Goal: Task Accomplishment & Management: Manage account settings

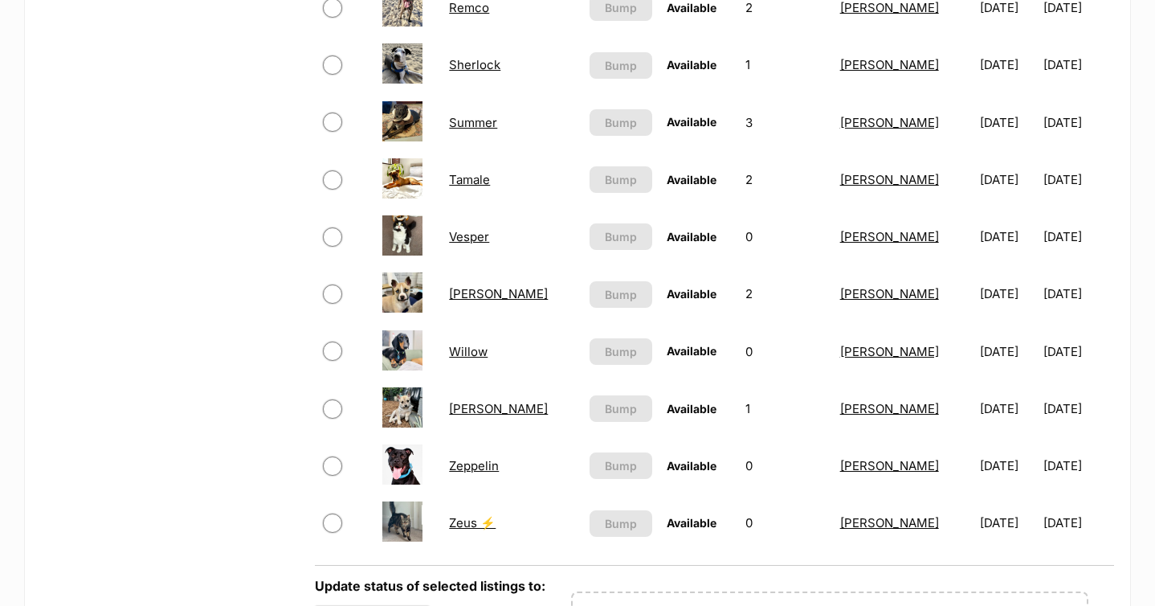
scroll to position [905, 0]
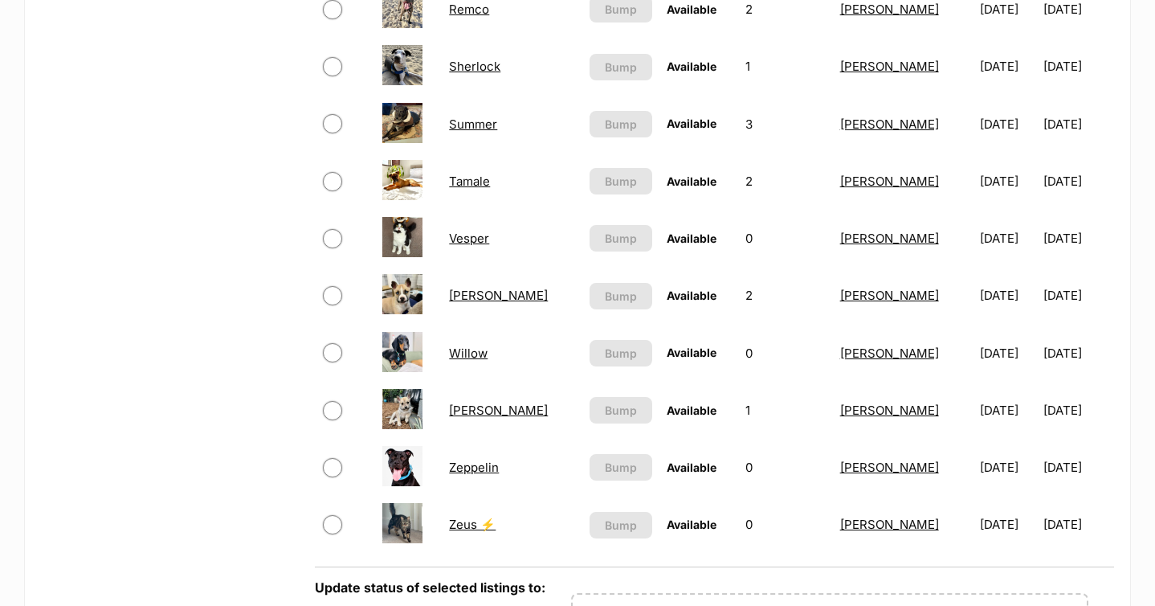
click at [490, 177] on link "Tamale" at bounding box center [469, 180] width 41 height 15
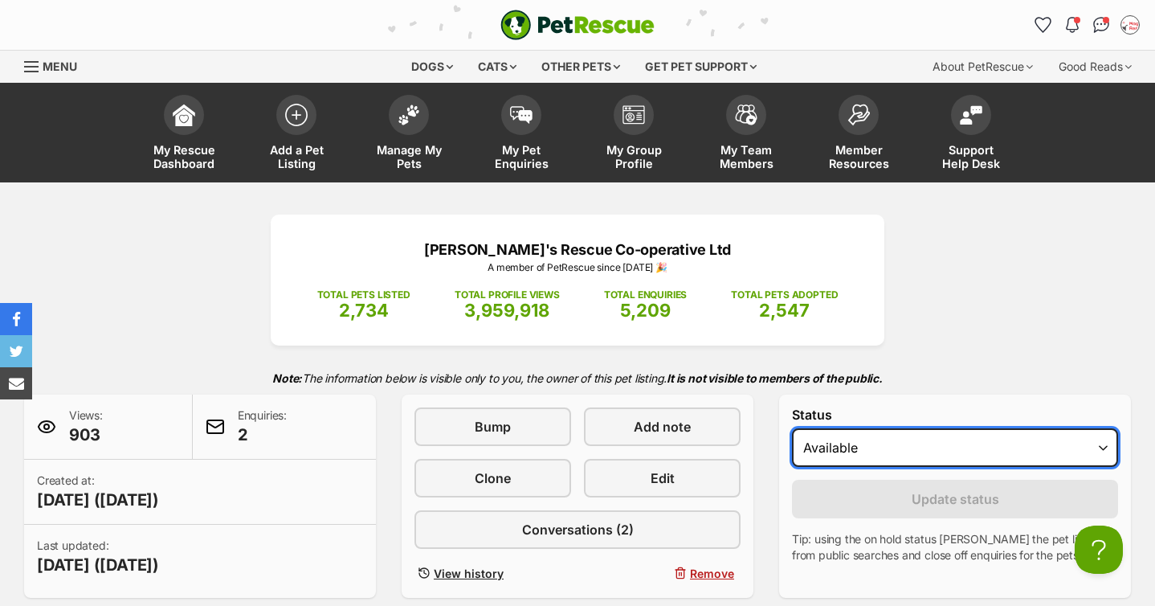
click at [896, 454] on select "Draft - not available as listing has enquires Available On hold Adopted" at bounding box center [955, 447] width 326 height 39
select select "on_hold"
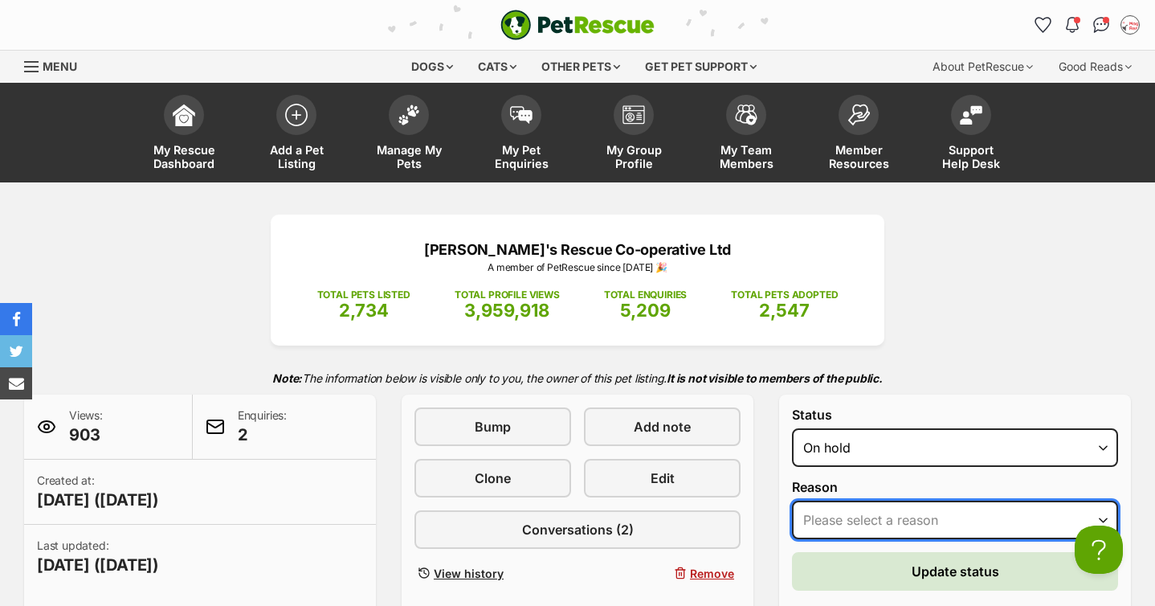
click at [864, 511] on select "Please select a reason Medical reasons Reviewing applications Adoption pending …" at bounding box center [955, 519] width 326 height 39
select select "adoption_pending"
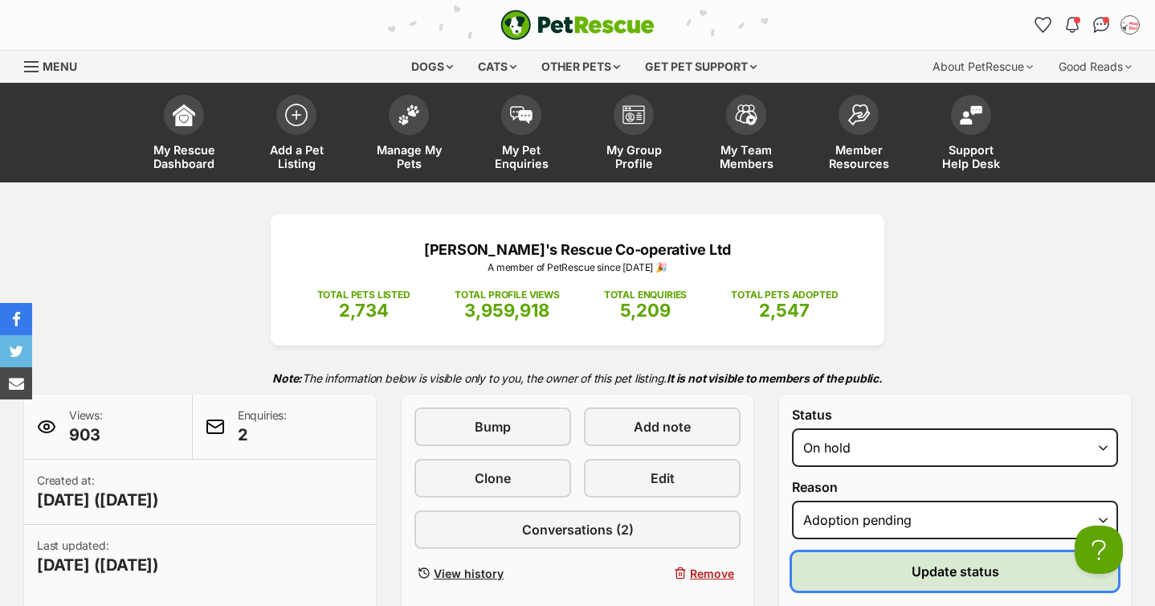
click at [884, 573] on button "Update status" at bounding box center [955, 571] width 326 height 39
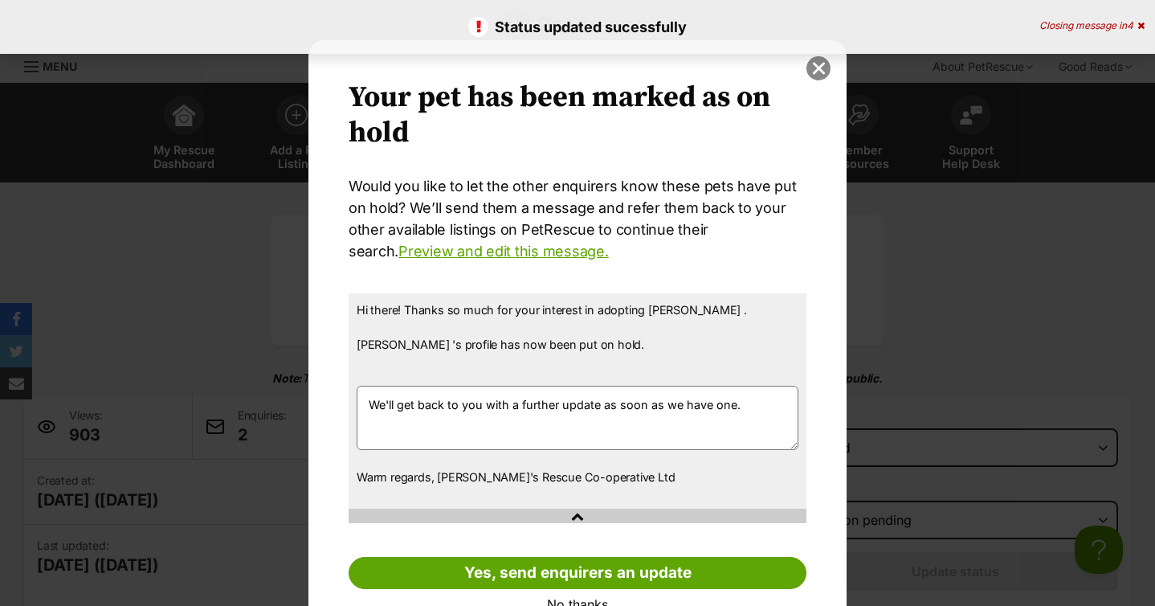
click at [821, 70] on button "close" at bounding box center [818, 68] width 24 height 24
